Goal: Information Seeking & Learning: Check status

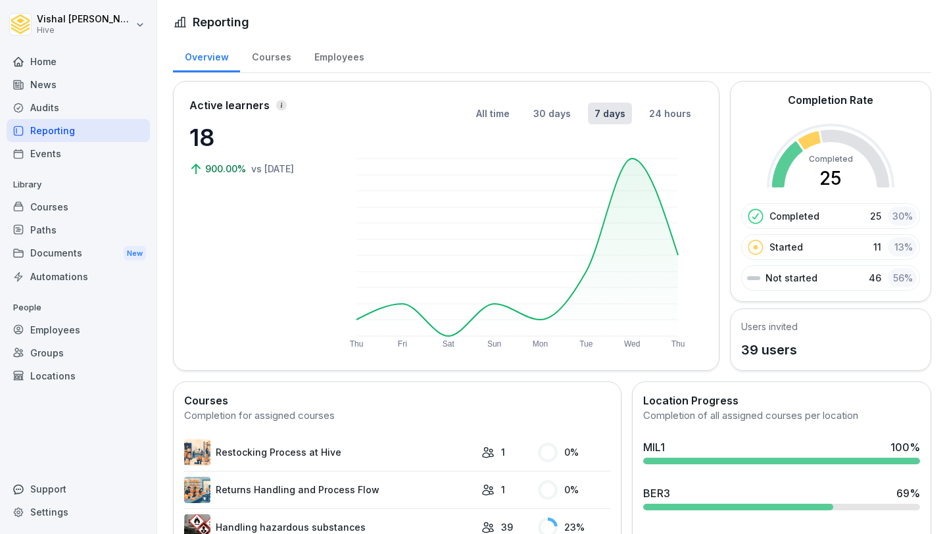
click at [259, 54] on div "Courses" at bounding box center [271, 56] width 62 height 34
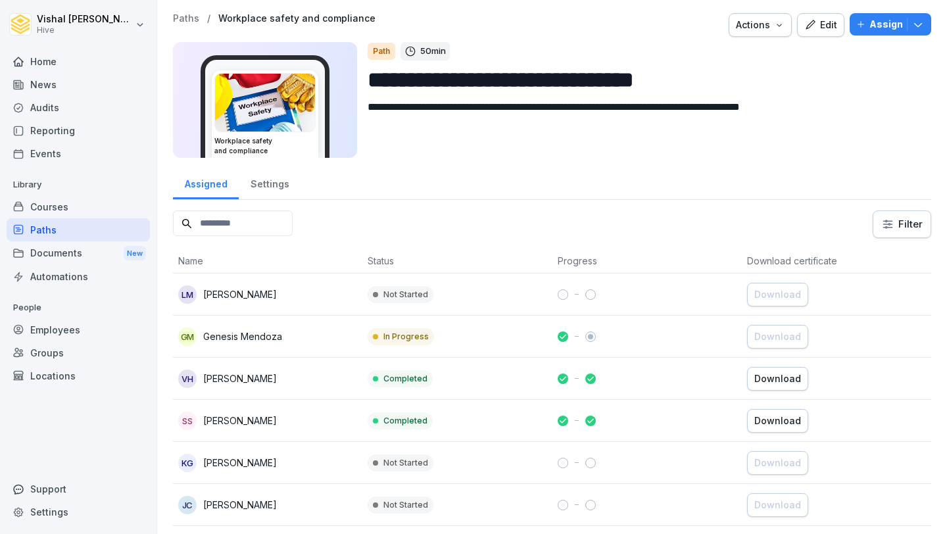
click at [95, 233] on div "Paths" at bounding box center [78, 229] width 143 height 23
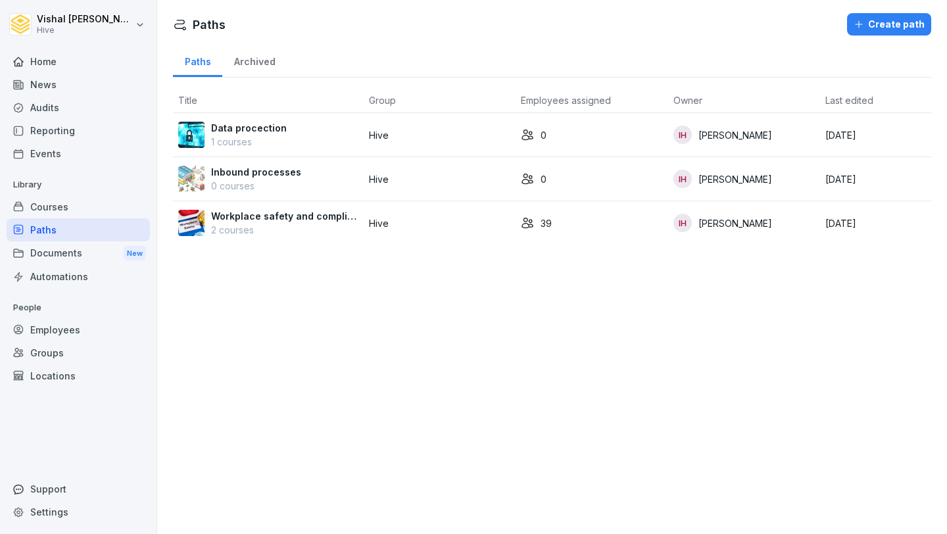
click at [311, 224] on p "2 courses" at bounding box center [284, 230] width 147 height 14
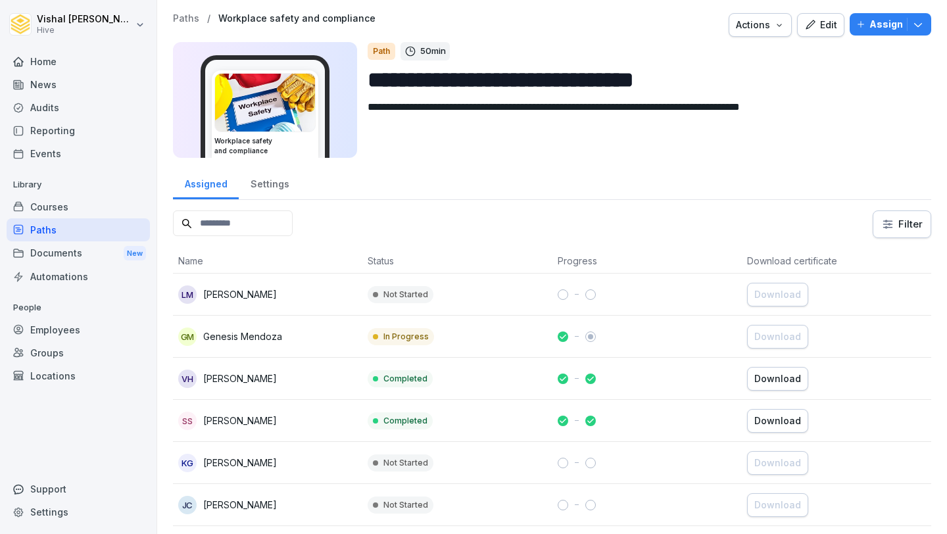
click at [104, 69] on div "Home" at bounding box center [78, 61] width 143 height 23
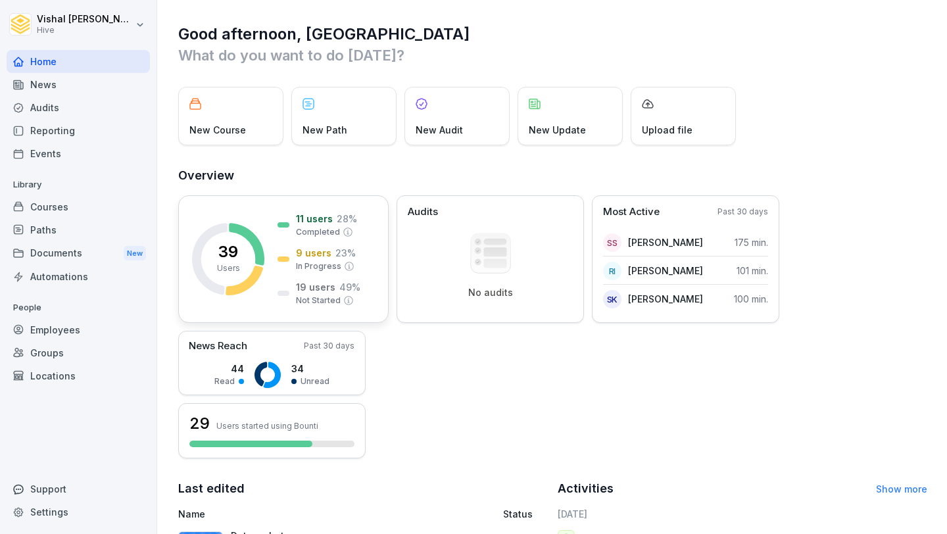
click at [347, 299] on icon at bounding box center [348, 300] width 11 height 11
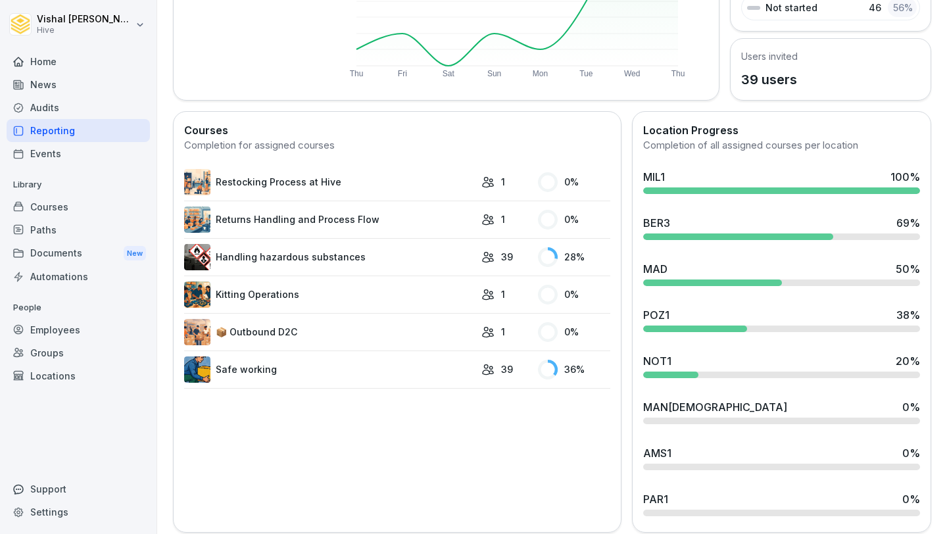
scroll to position [279, 0]
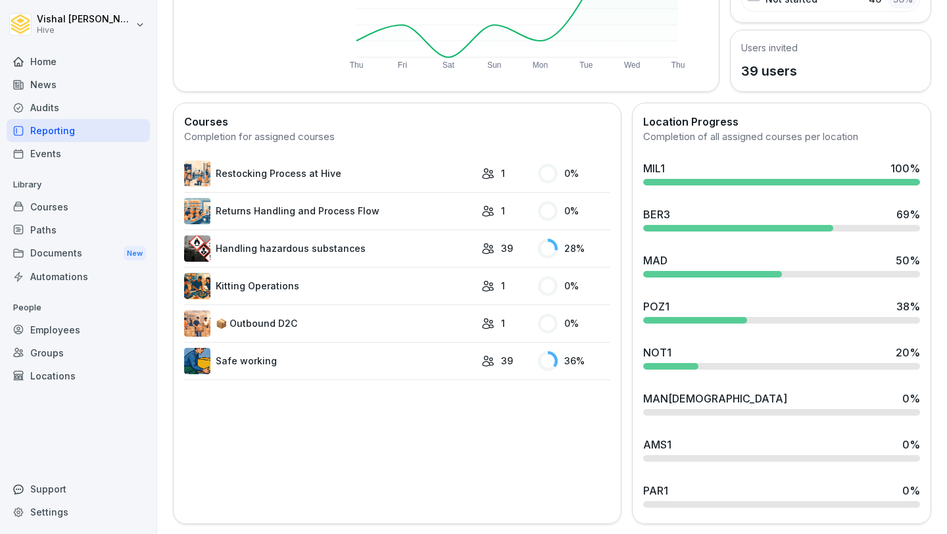
click at [407, 323] on link "📦 Outbound D2C" at bounding box center [329, 324] width 291 height 26
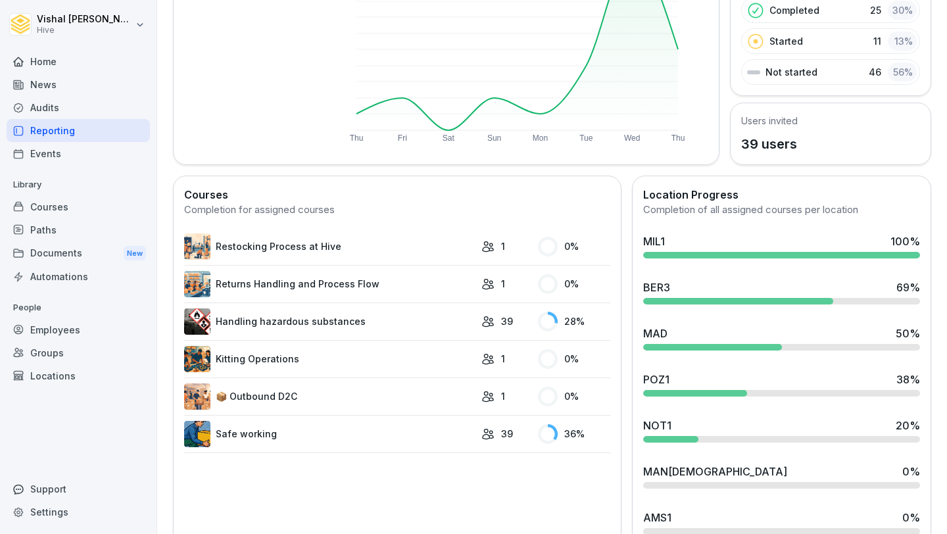
scroll to position [279, 0]
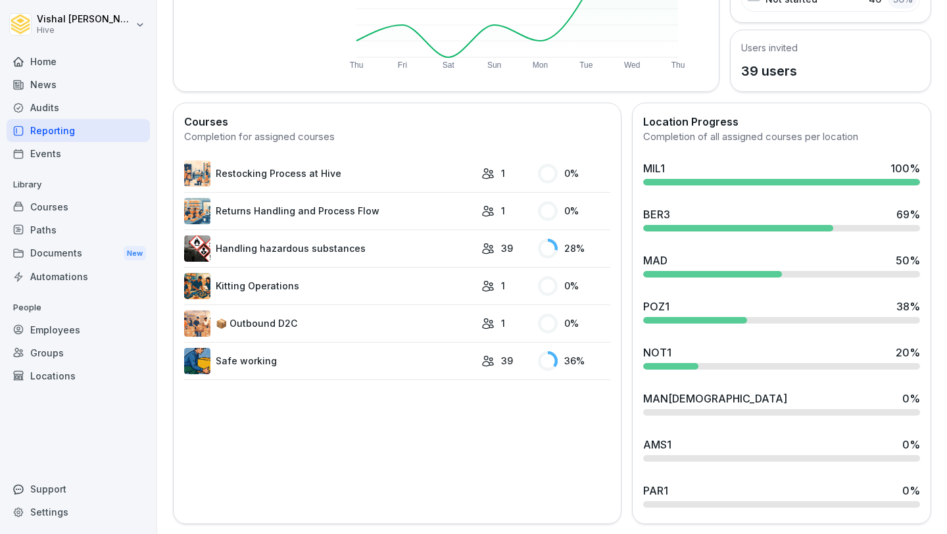
click at [724, 258] on div "MAD 50 %" at bounding box center [781, 261] width 277 height 16
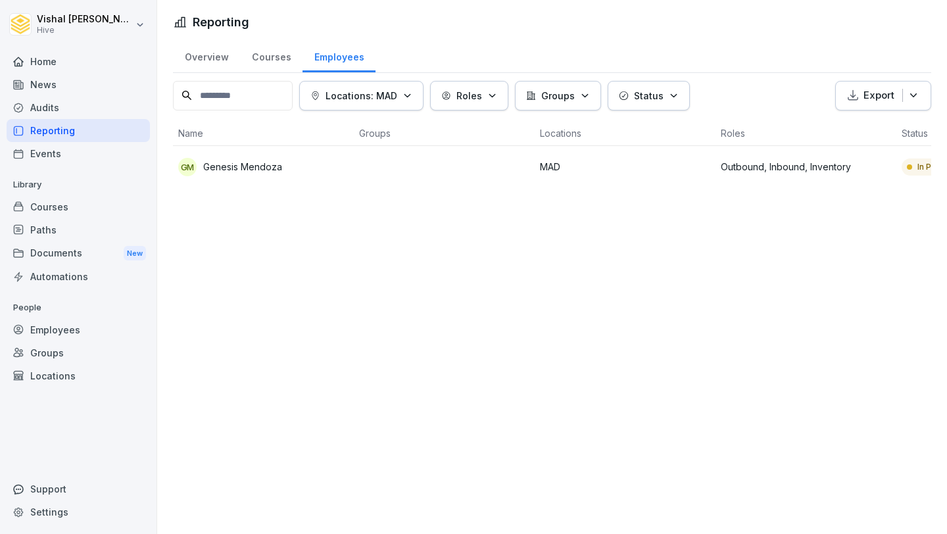
scroll to position [0, 327]
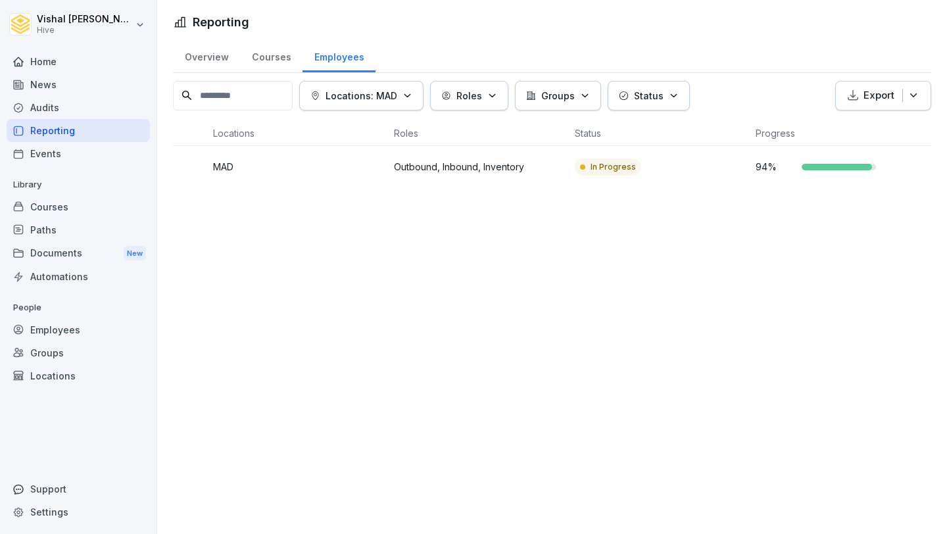
click at [691, 153] on td "In Progress" at bounding box center [660, 167] width 181 height 42
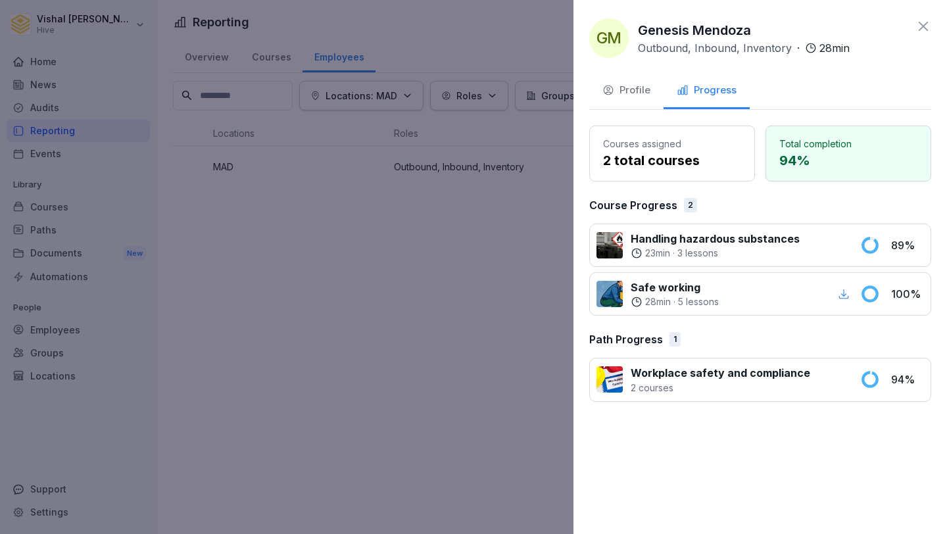
click at [928, 28] on icon at bounding box center [924, 26] width 16 height 16
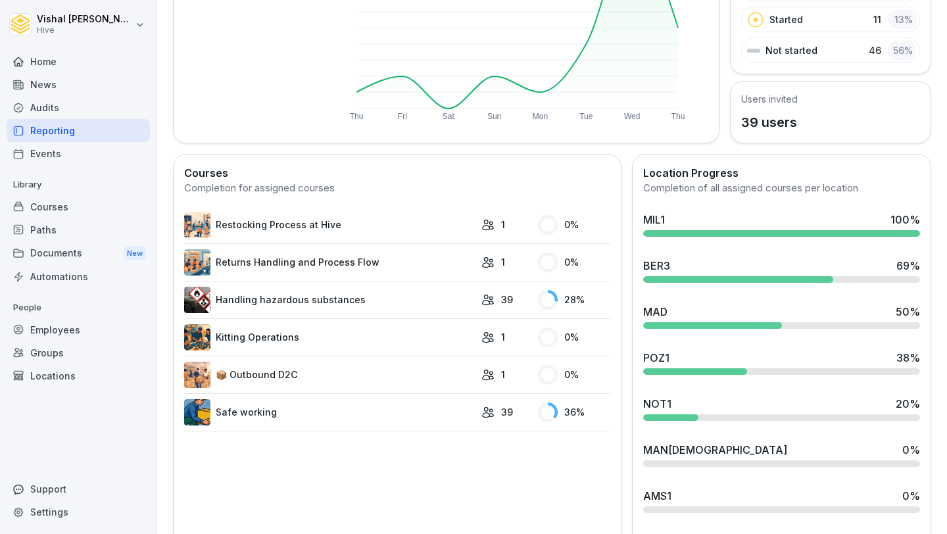
scroll to position [279, 0]
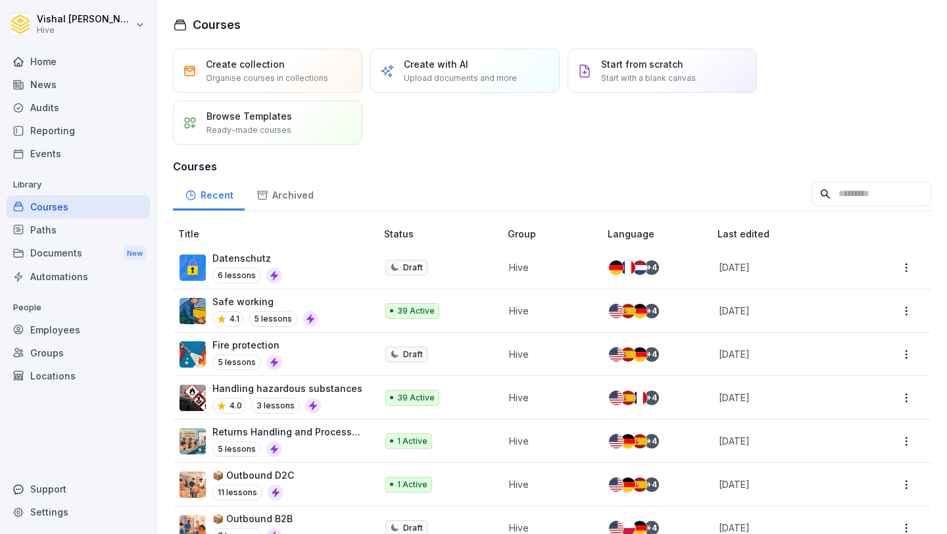
click at [78, 207] on div "Courses" at bounding box center [78, 206] width 143 height 23
click at [95, 64] on div "Home" at bounding box center [78, 61] width 143 height 23
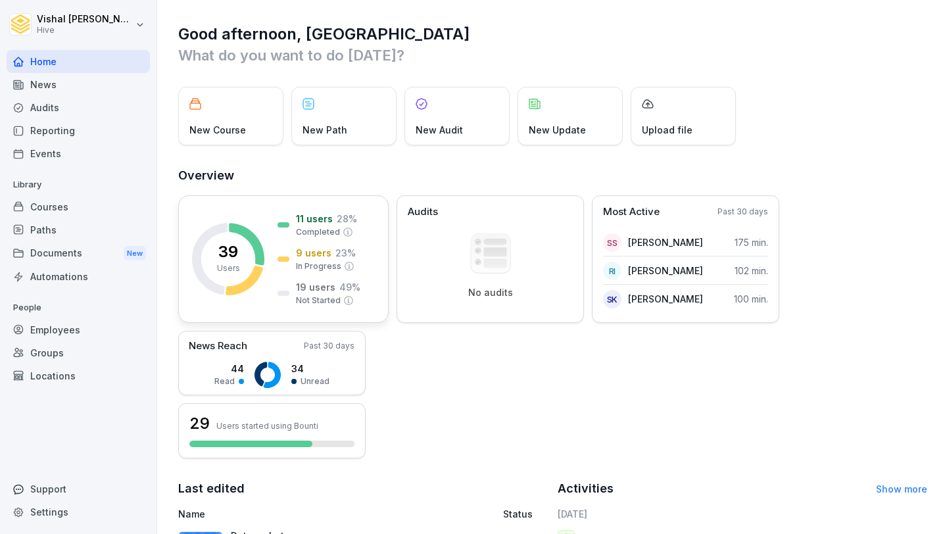
click at [311, 251] on p "9 users" at bounding box center [314, 253] width 36 height 14
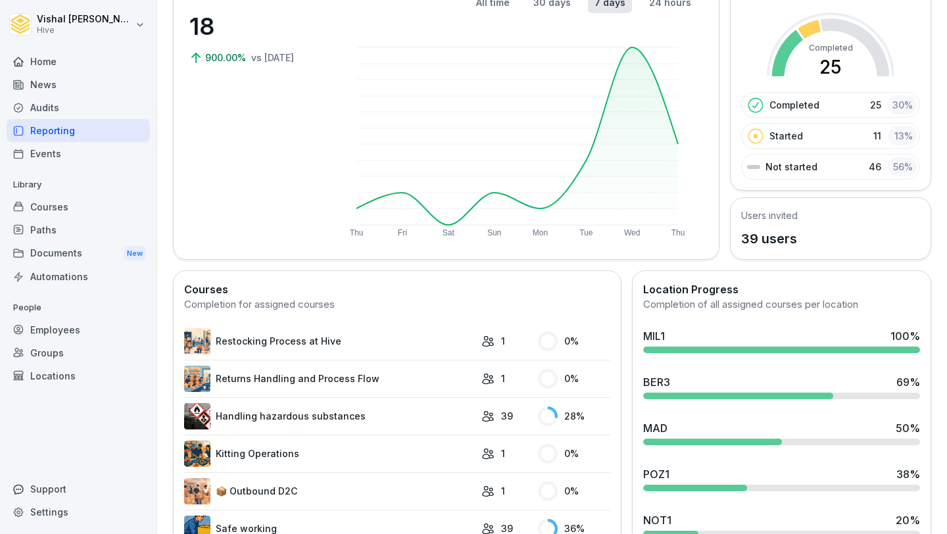
scroll to position [193, 0]
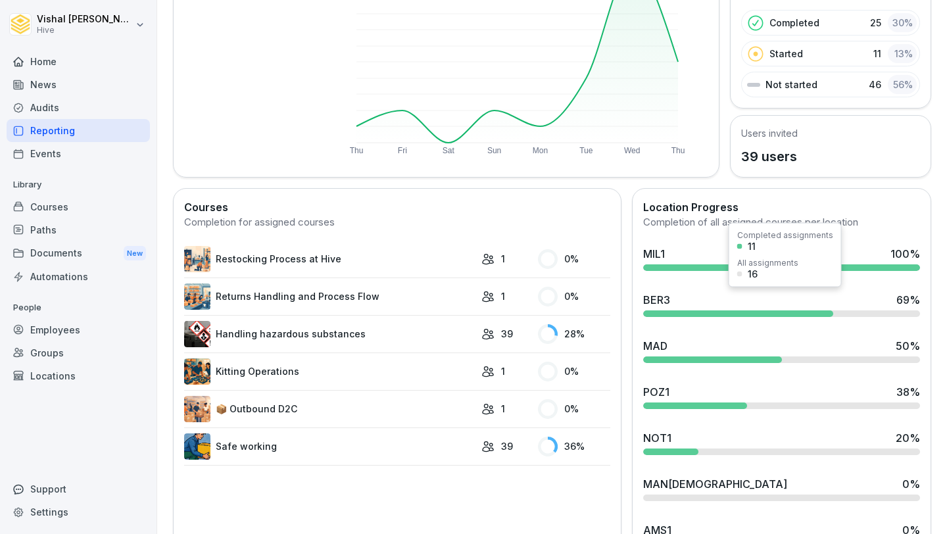
click at [702, 294] on div "BER3 69 %" at bounding box center [781, 300] width 277 height 16
